Goal: Information Seeking & Learning: Learn about a topic

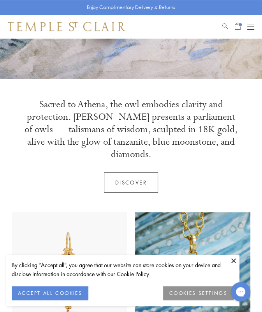
scroll to position [98, 0]
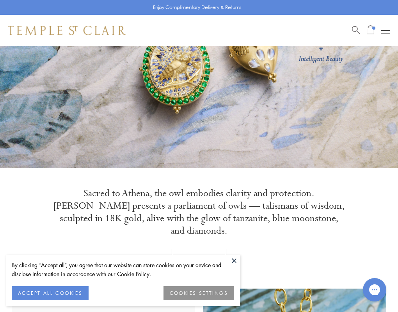
scroll to position [87, 0]
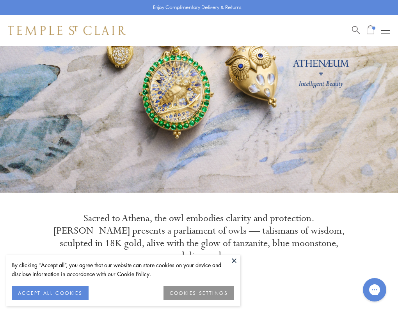
click at [326, 69] on link at bounding box center [199, 76] width 398 height 234
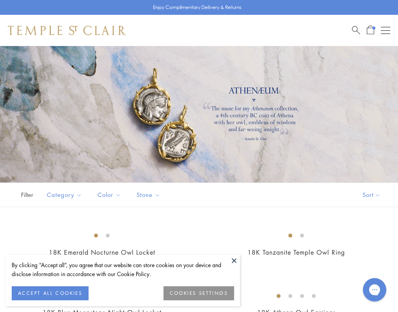
drag, startPoint x: 232, startPoint y: 87, endPoint x: 251, endPoint y: 89, distance: 18.8
click at [236, 87] on div at bounding box center [199, 114] width 398 height 136
click at [263, 85] on div at bounding box center [199, 114] width 398 height 136
drag, startPoint x: 274, startPoint y: 92, endPoint x: 232, endPoint y: 84, distance: 42.8
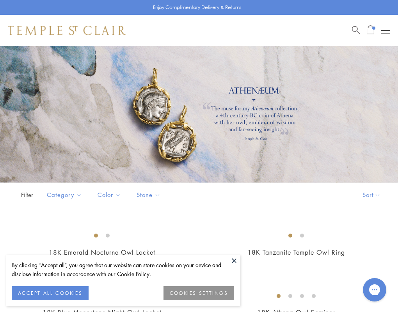
click at [267, 90] on div at bounding box center [199, 114] width 398 height 136
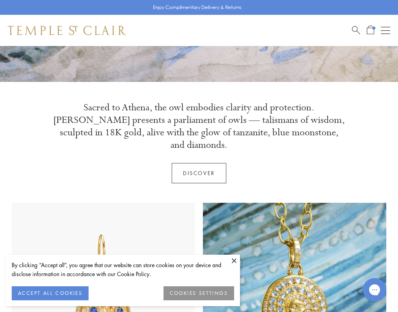
scroll to position [198, 0]
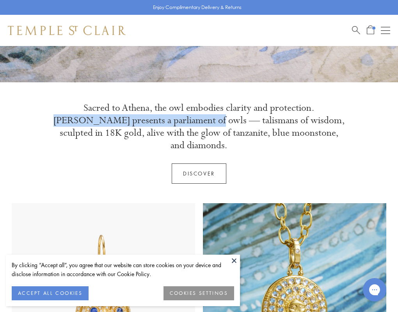
drag, startPoint x: 296, startPoint y: 106, endPoint x: 174, endPoint y: 122, distance: 123.5
click at [174, 122] on p "Sacred to Athena, the owl embodies clarity and protection. [PERSON_NAME] presen…" at bounding box center [199, 127] width 292 height 50
copy p "Athenæum presents a parliament of owls"
